Goal: Information Seeking & Learning: Find specific fact

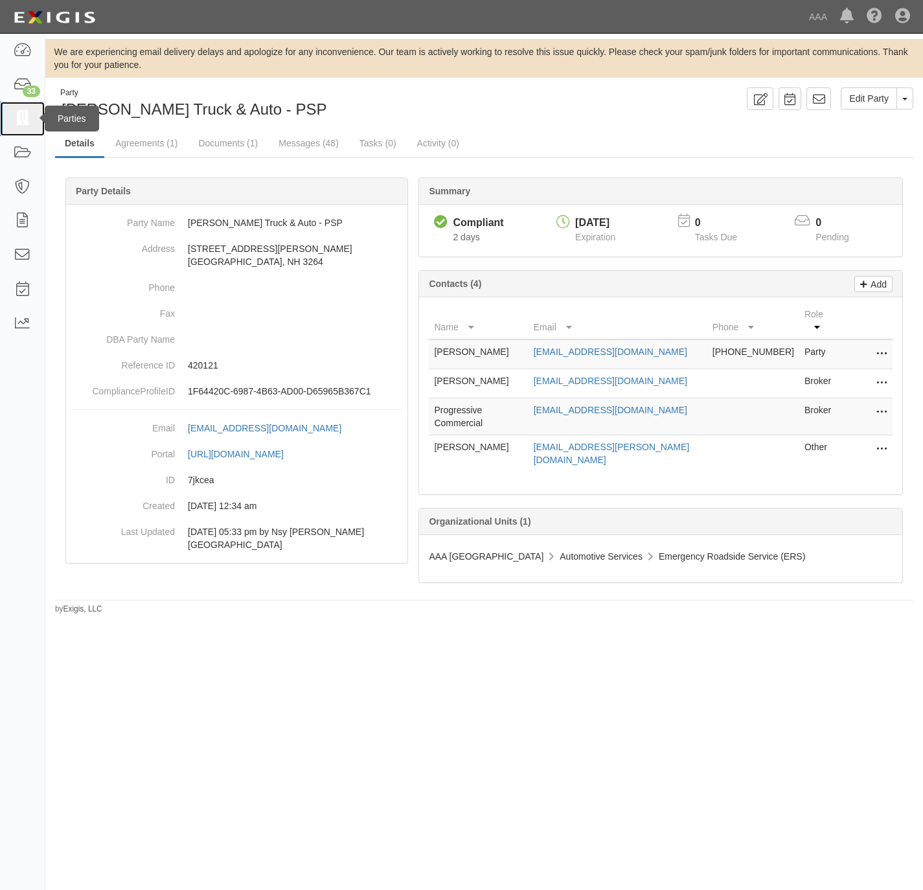
click at [8, 117] on link at bounding box center [22, 119] width 45 height 34
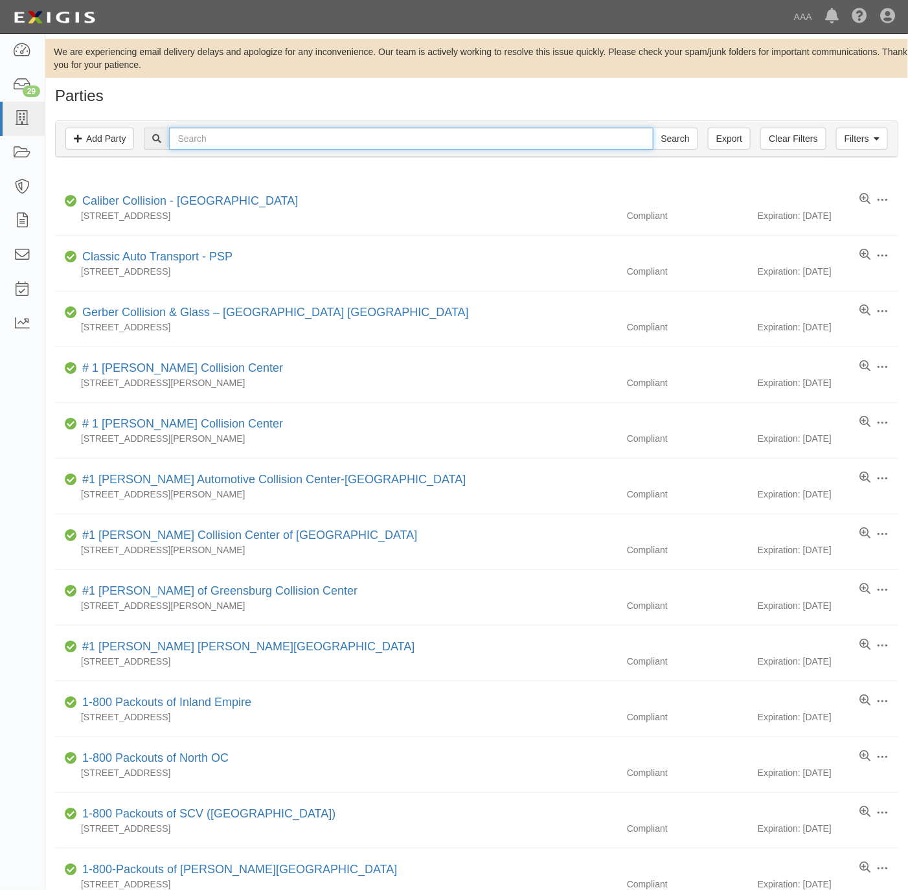
click at [266, 144] on input "text" at bounding box center [411, 139] width 484 height 22
paste input "North County Automotive"
type input "North County Automotive"
click at [669, 140] on input "Search" at bounding box center [675, 139] width 45 height 22
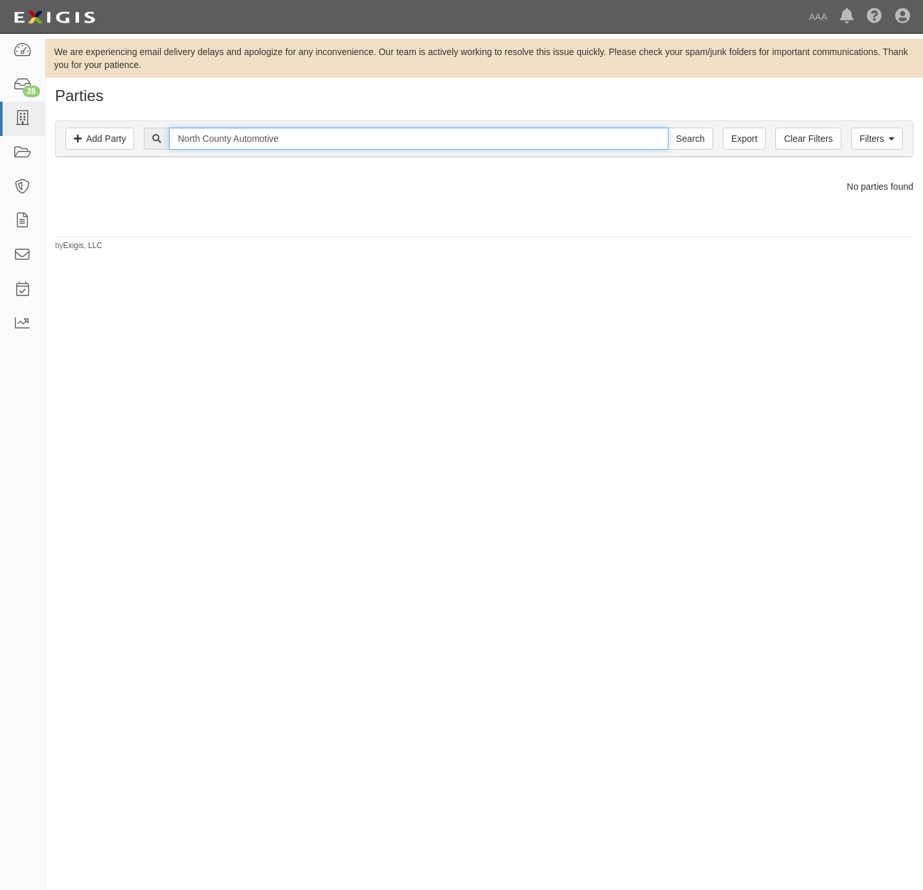
click at [364, 139] on input "North County Automotive" at bounding box center [418, 139] width 499 height 22
paste input "[PERSON_NAME] Toyota"
type input "[PERSON_NAME] Toyota"
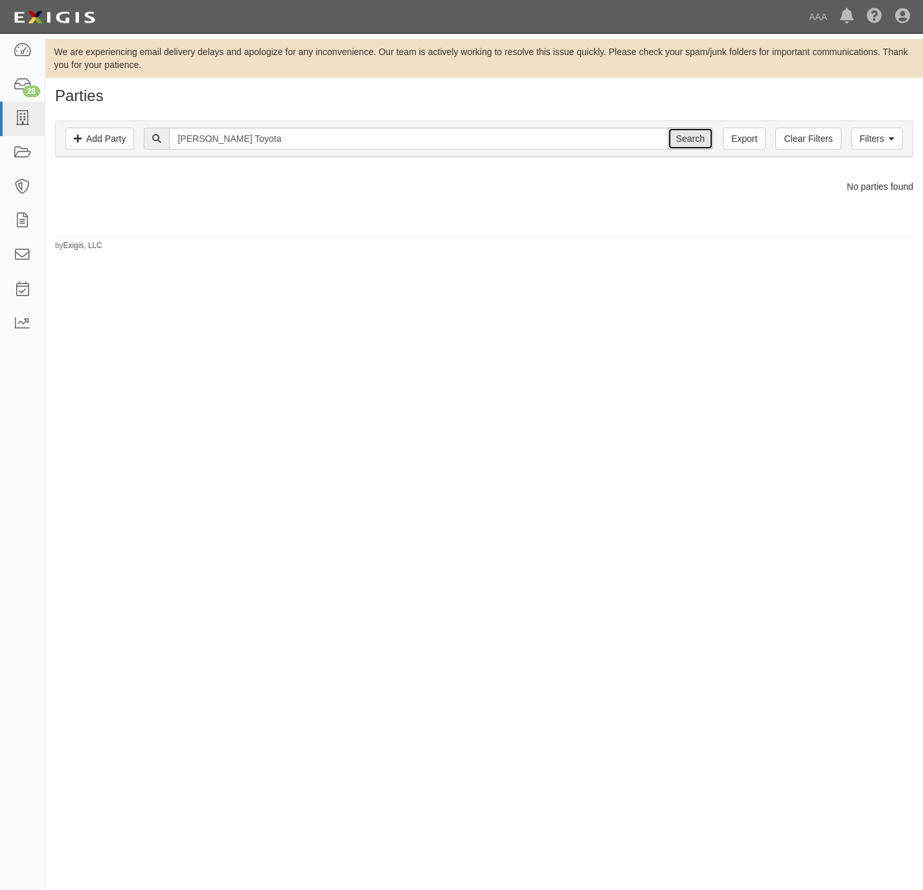
click at [682, 144] on input "Search" at bounding box center [690, 139] width 45 height 22
click at [132, 200] on link "[PERSON_NAME] Toyota" at bounding box center [148, 200] width 133 height 13
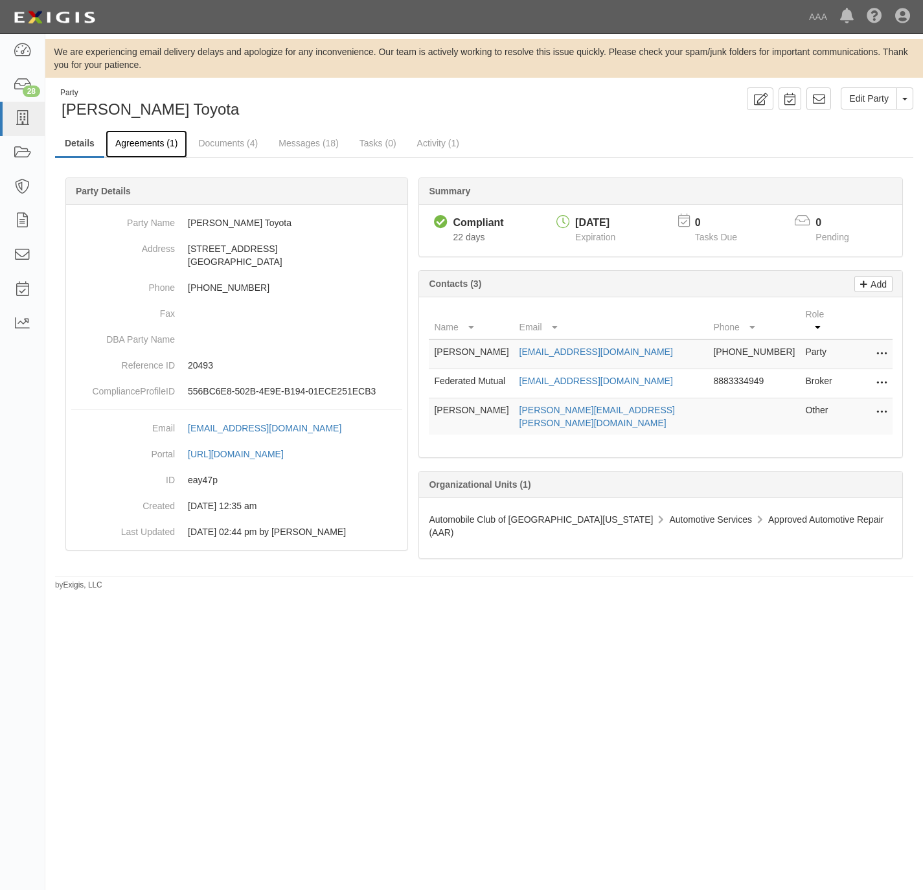
click at [128, 137] on link "Agreements (1)" at bounding box center [147, 144] width 82 height 28
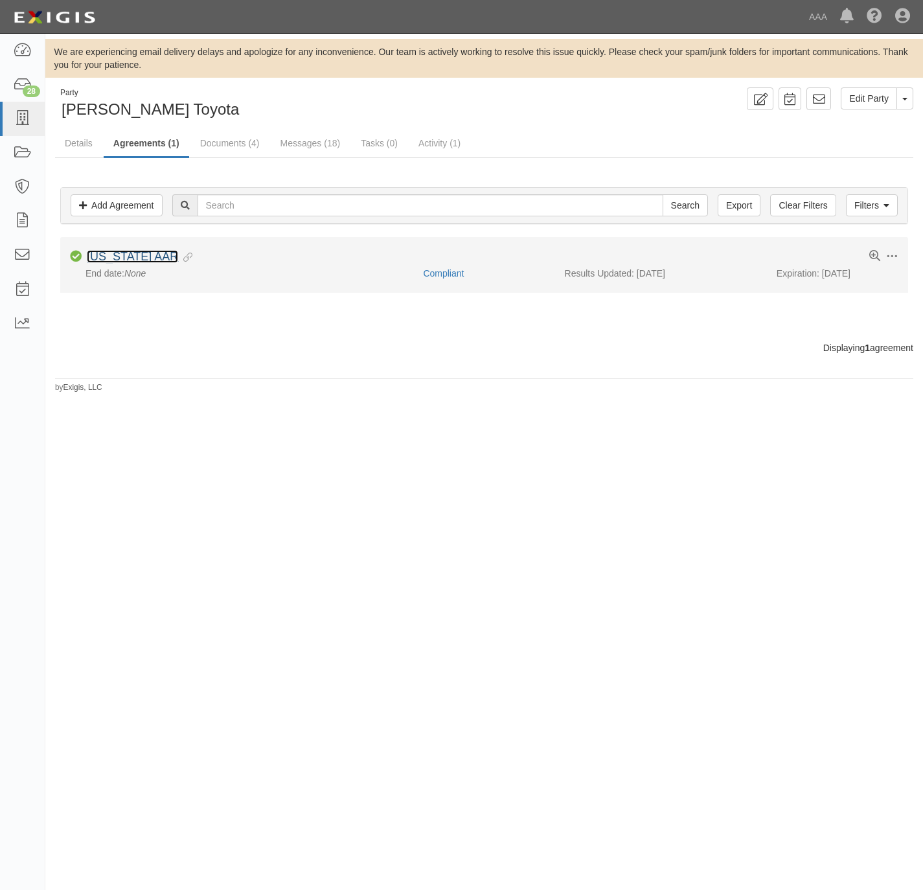
click at [115, 254] on link "[US_STATE] AAR" at bounding box center [132, 256] width 91 height 13
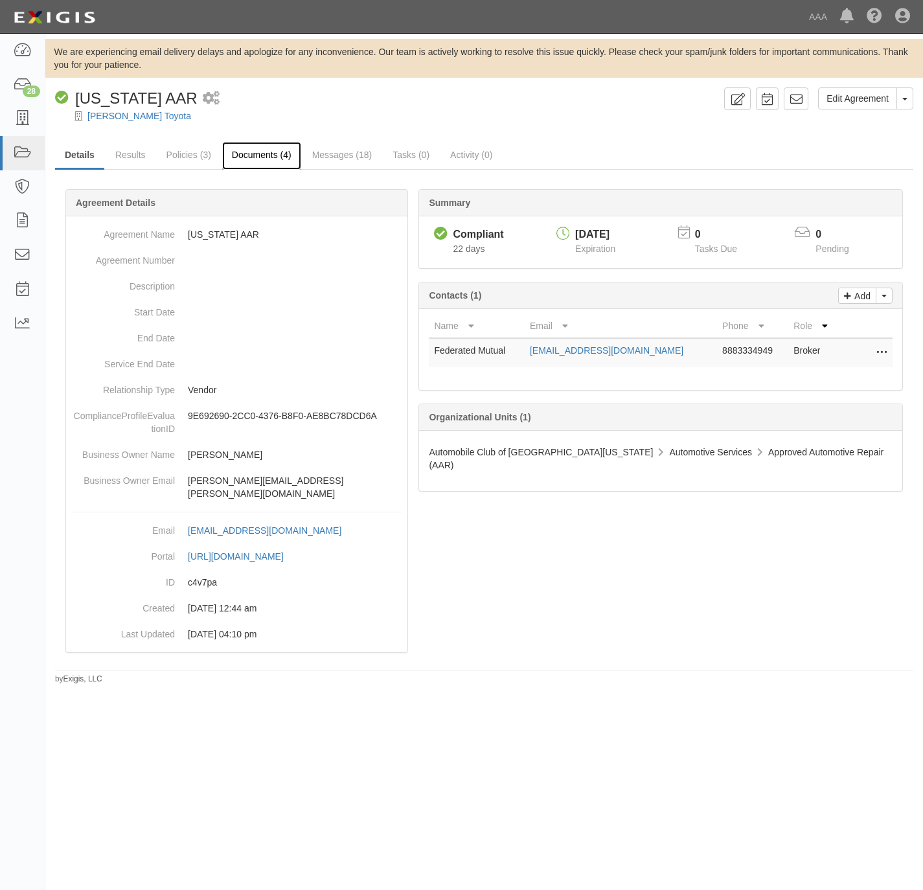
click at [234, 150] on link "Documents (4)" at bounding box center [261, 156] width 79 height 28
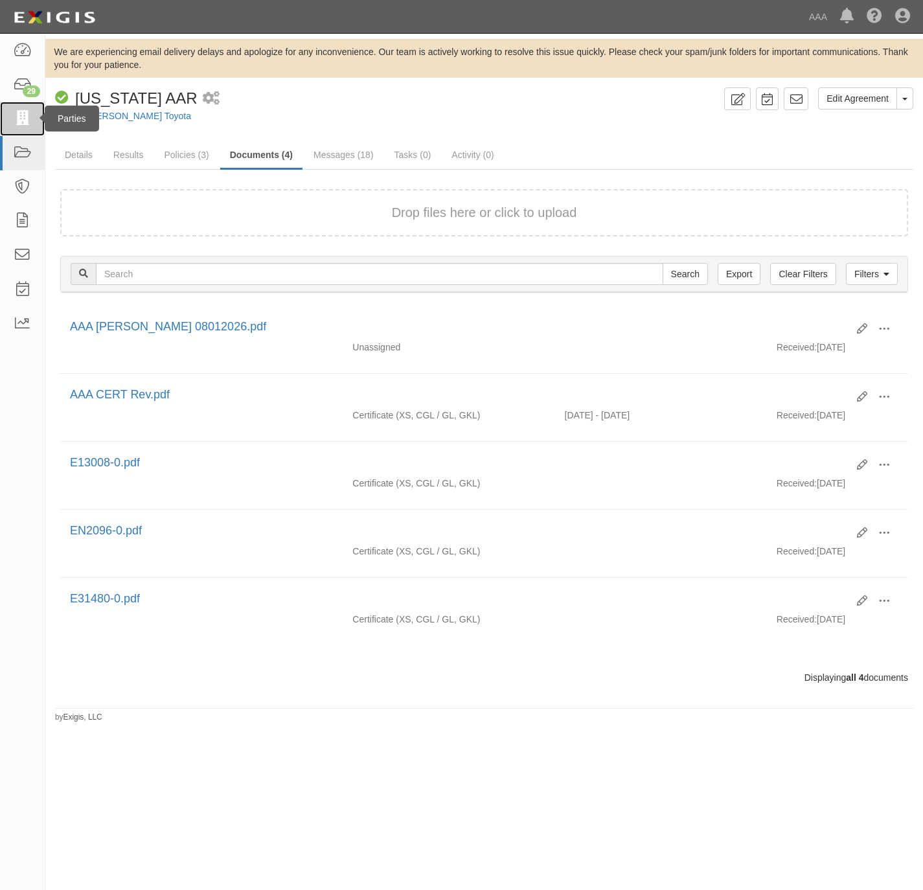
click at [26, 113] on icon at bounding box center [22, 118] width 18 height 15
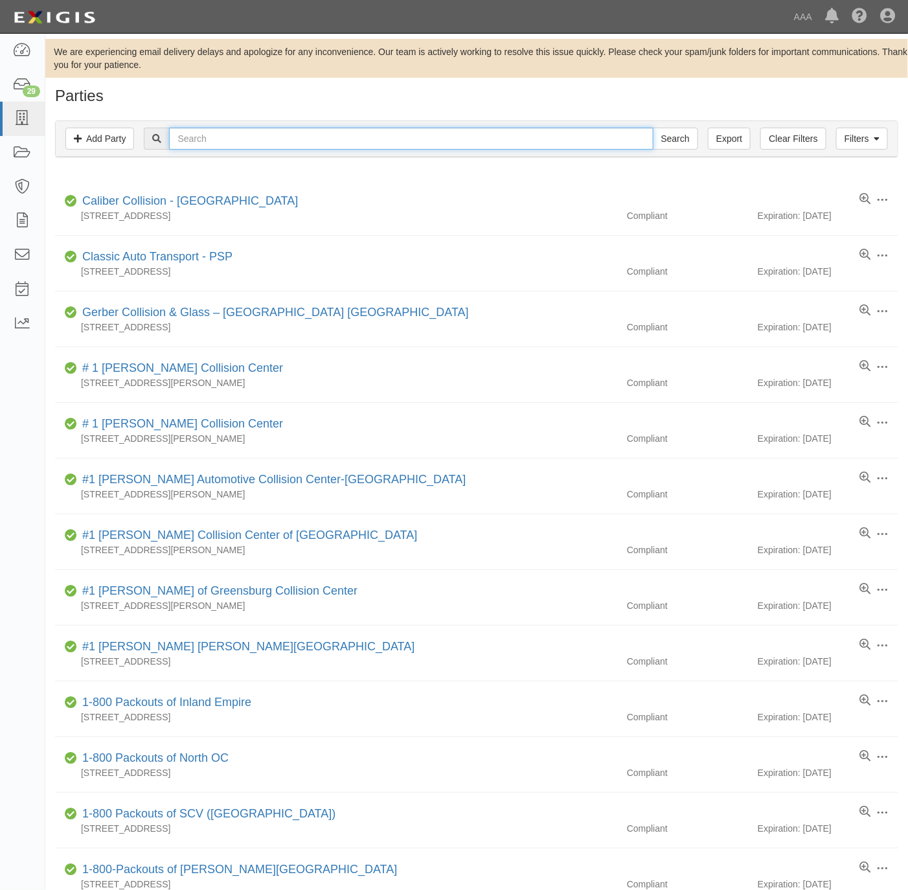
click at [249, 140] on input "text" at bounding box center [411, 139] width 484 height 22
paste input "MT Towing"
type input "MT Towing"
click at [657, 144] on input "Search" at bounding box center [675, 139] width 45 height 22
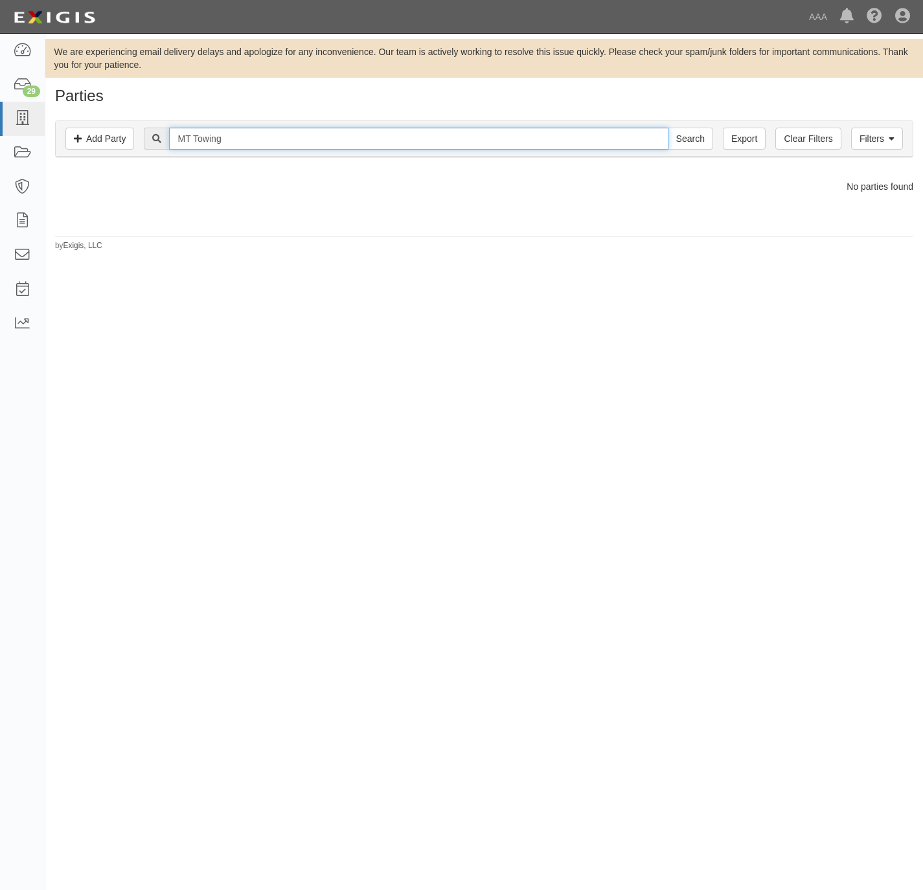
click at [185, 130] on input "MT Towing" at bounding box center [418, 139] width 499 height 22
type input "M T Towing"
click at [668, 128] on input "Search" at bounding box center [690, 139] width 45 height 22
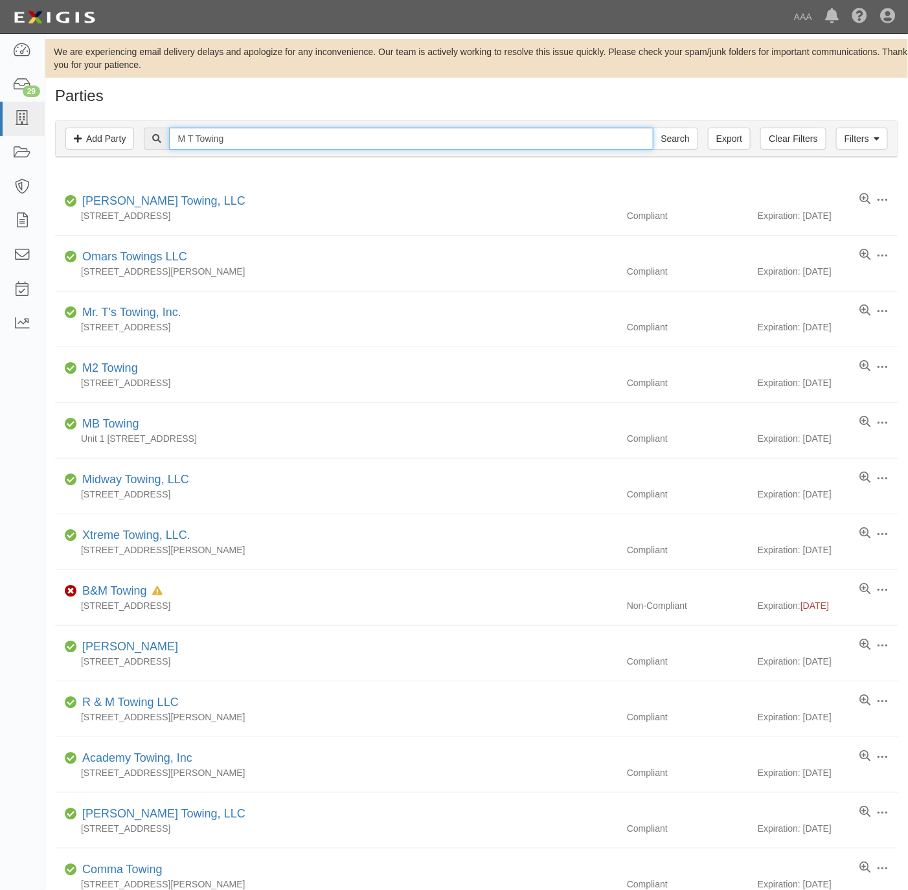
click at [266, 136] on input "M T Towing" at bounding box center [411, 139] width 484 height 22
paste input "160296"
type input "160296"
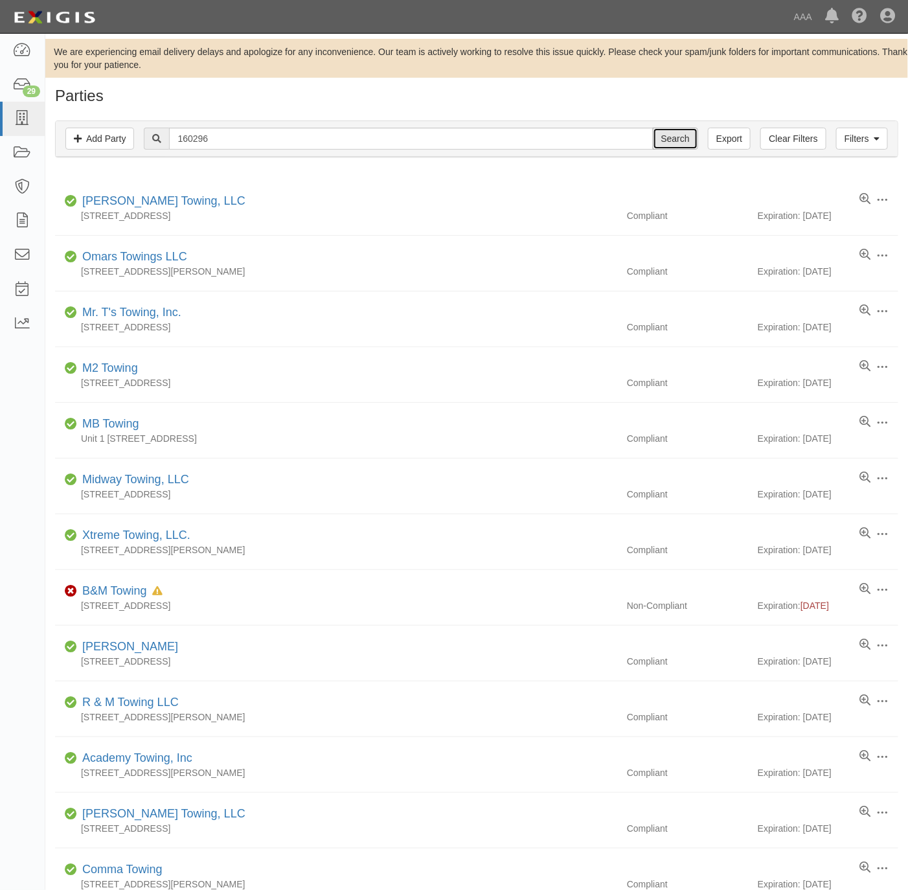
click at [686, 142] on input "Search" at bounding box center [675, 139] width 45 height 22
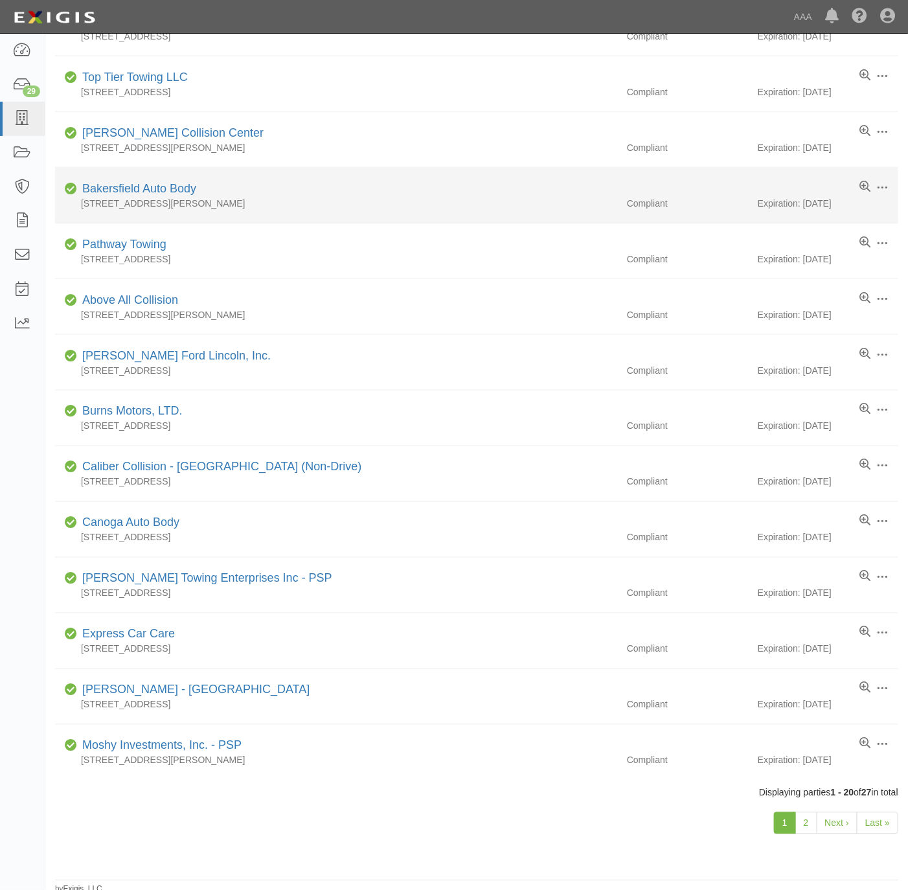
scroll to position [527, 0]
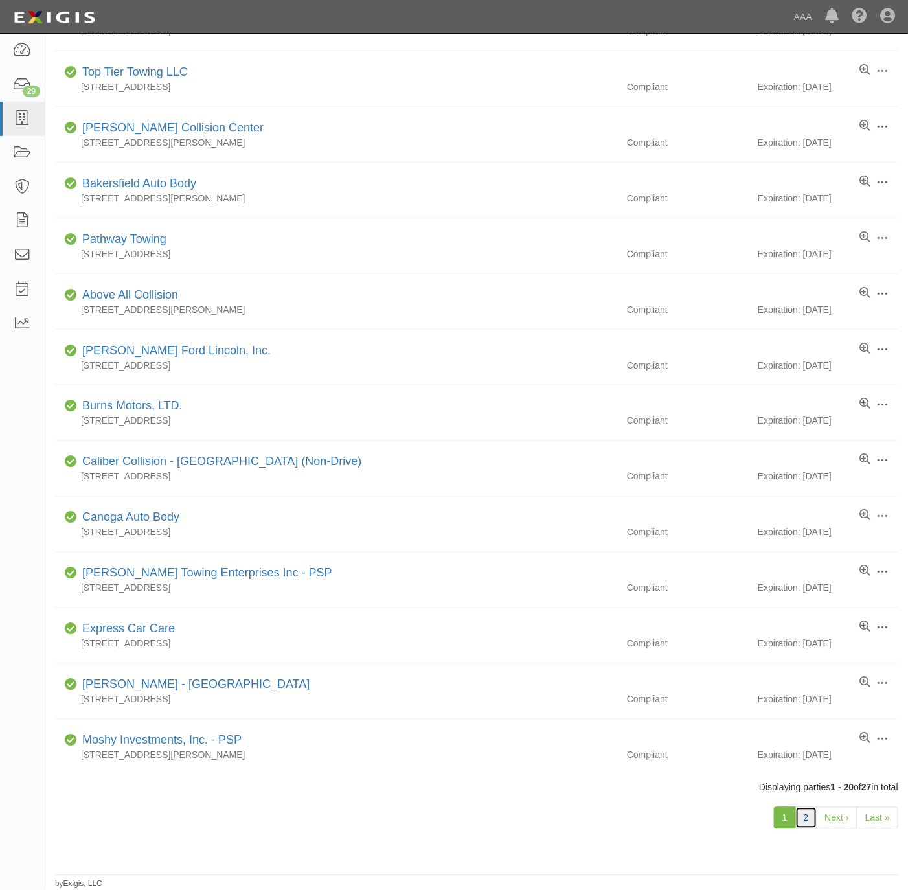
click at [800, 820] on link "2" at bounding box center [806, 818] width 22 height 22
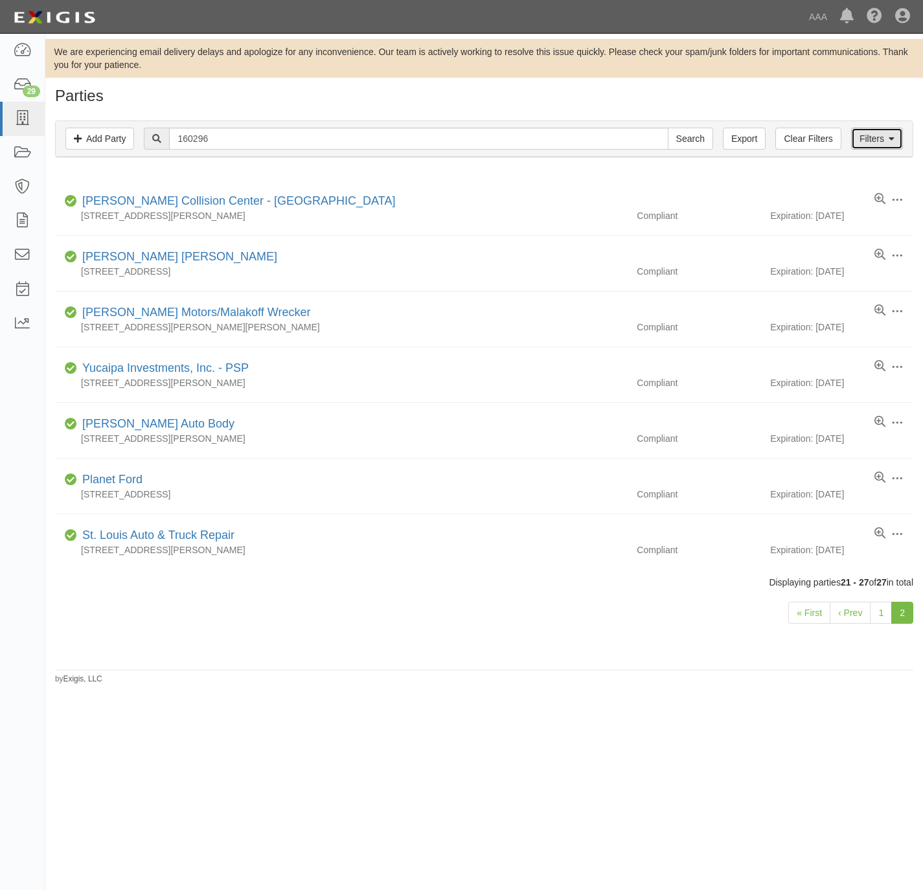
click at [873, 138] on link "Filters" at bounding box center [877, 139] width 52 height 22
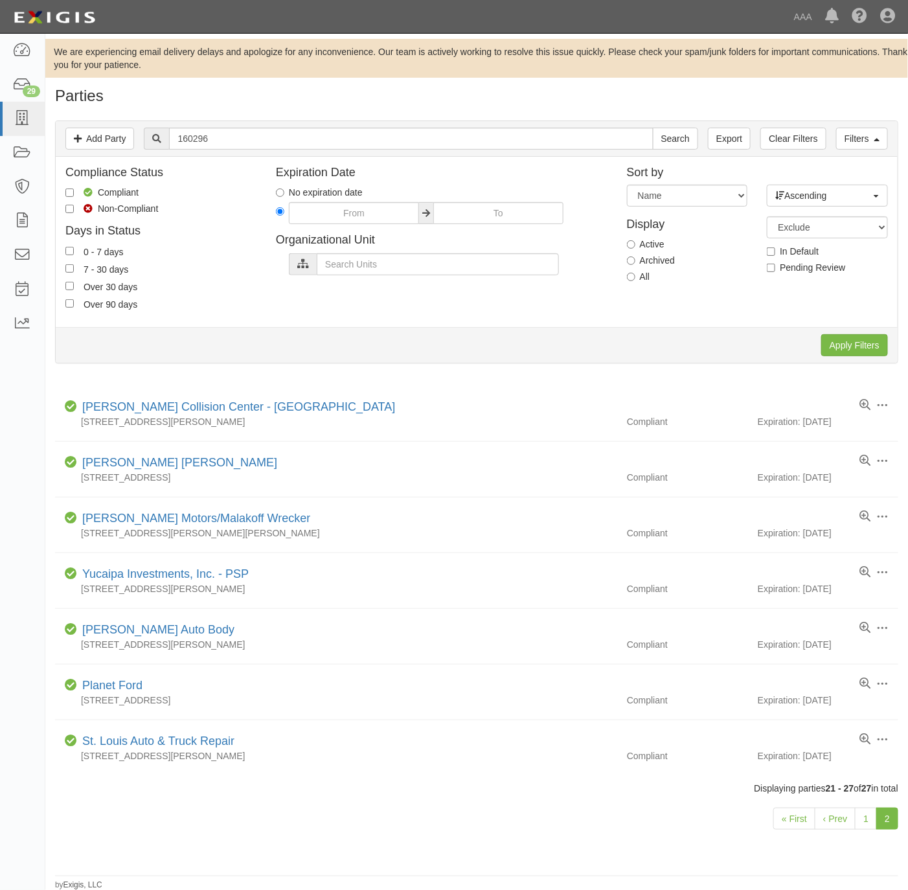
click at [637, 278] on label "All" at bounding box center [638, 276] width 23 height 13
click at [635, 278] on input "All" at bounding box center [631, 277] width 8 height 8
radio input "true"
click at [821, 350] on input "Apply Filters" at bounding box center [854, 345] width 67 height 22
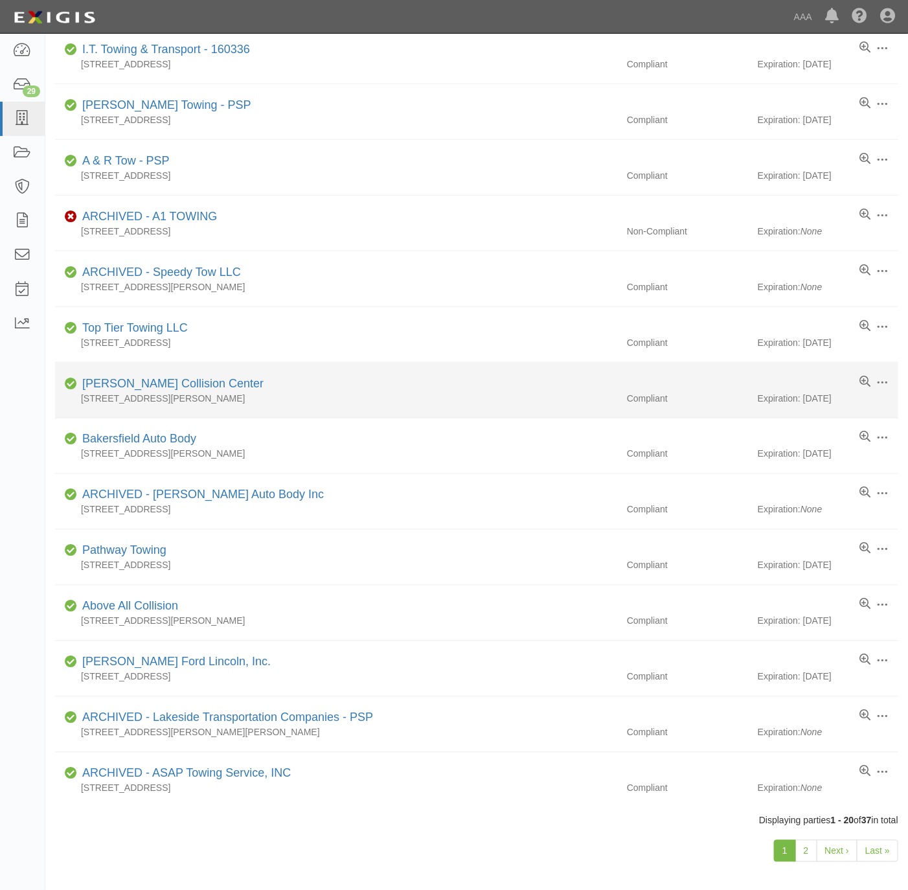
scroll to position [527, 0]
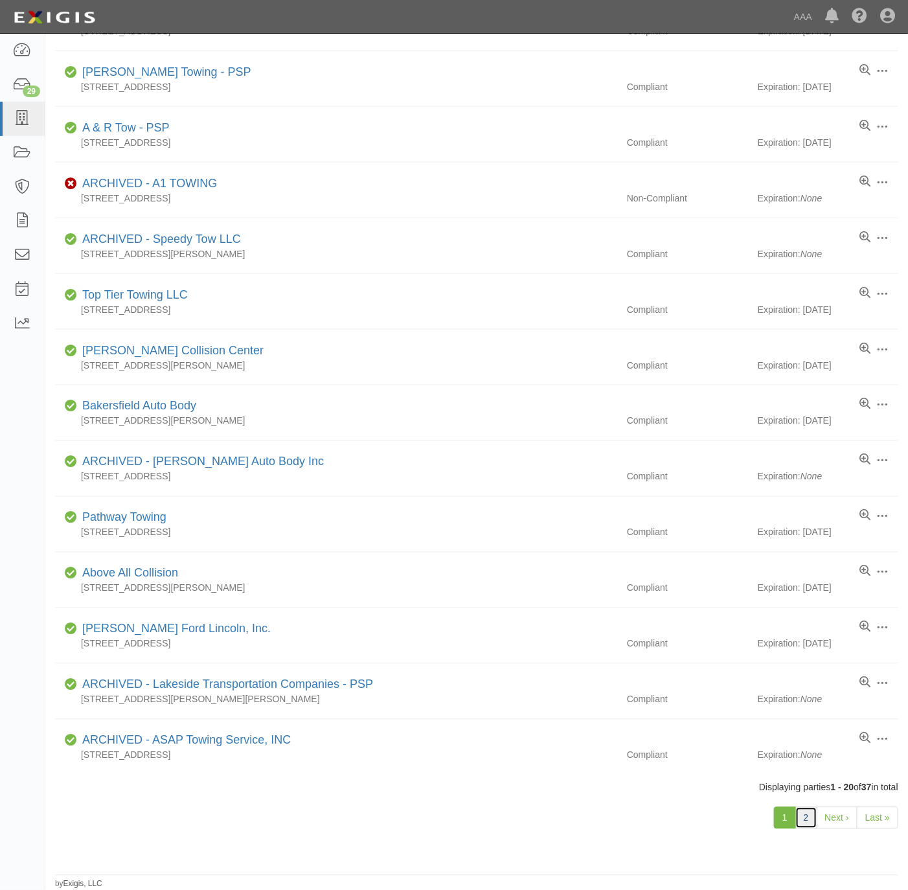
click at [807, 818] on link "2" at bounding box center [806, 818] width 22 height 22
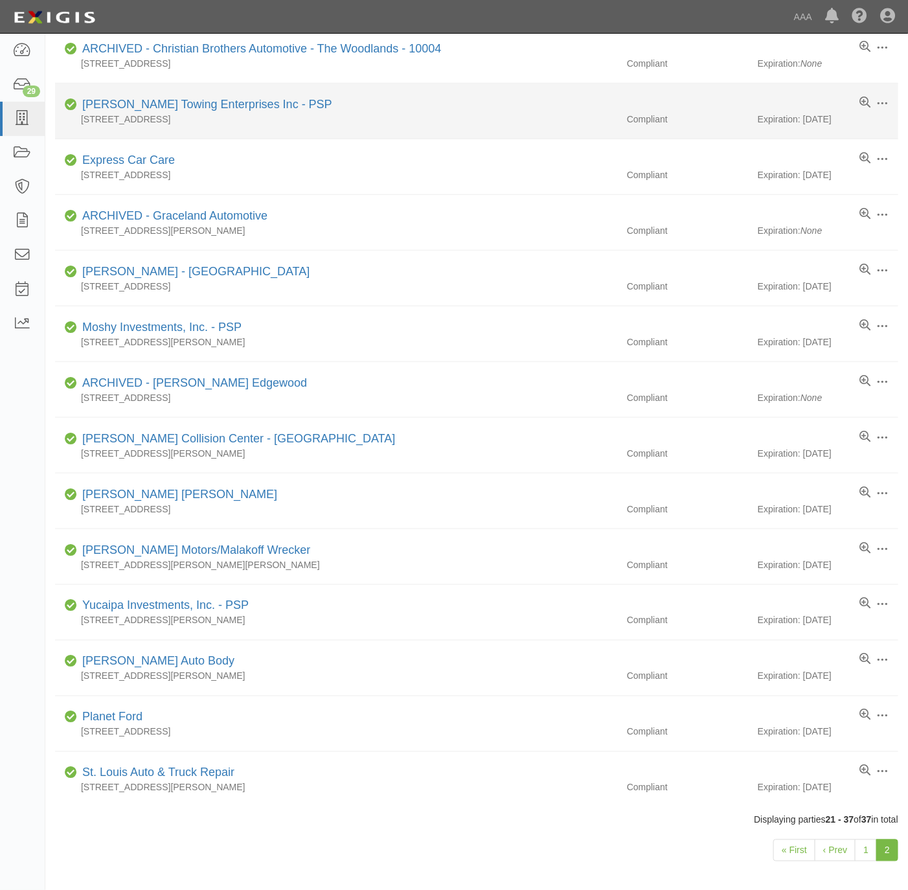
scroll to position [359, 0]
